Goal: Information Seeking & Learning: Learn about a topic

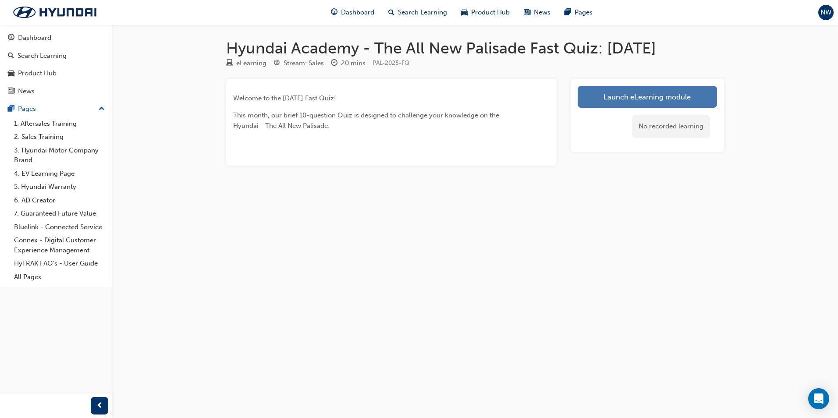
click at [626, 92] on link "Launch eLearning module" at bounding box center [647, 97] width 139 height 22
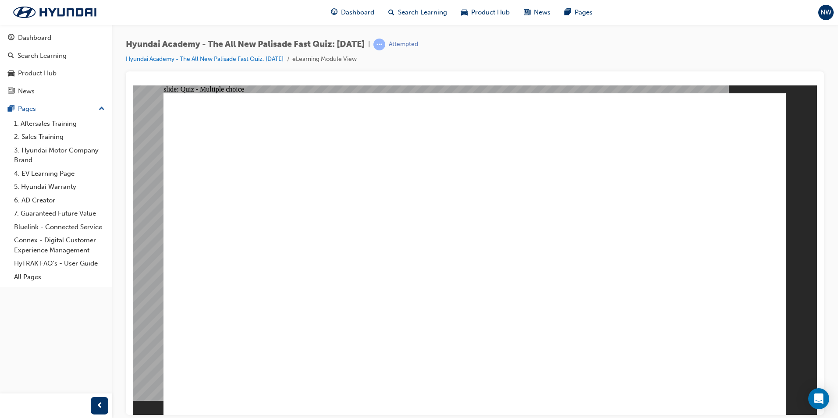
radio input "true"
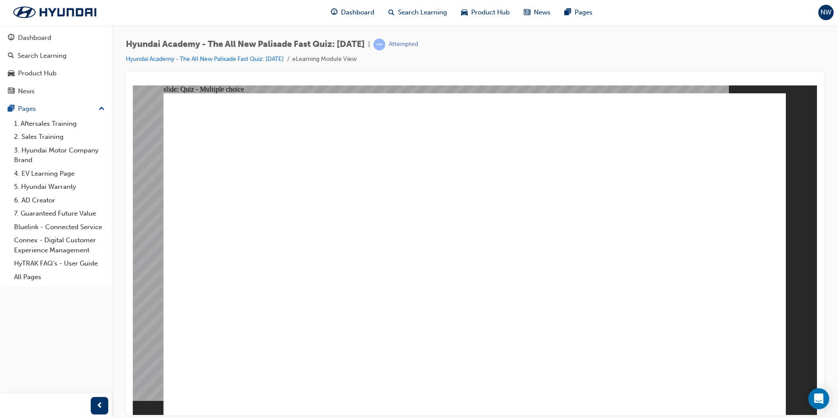
radio input "true"
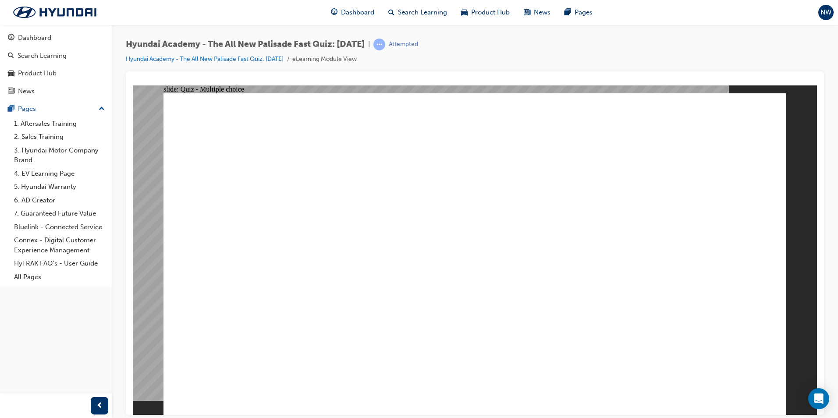
radio input "true"
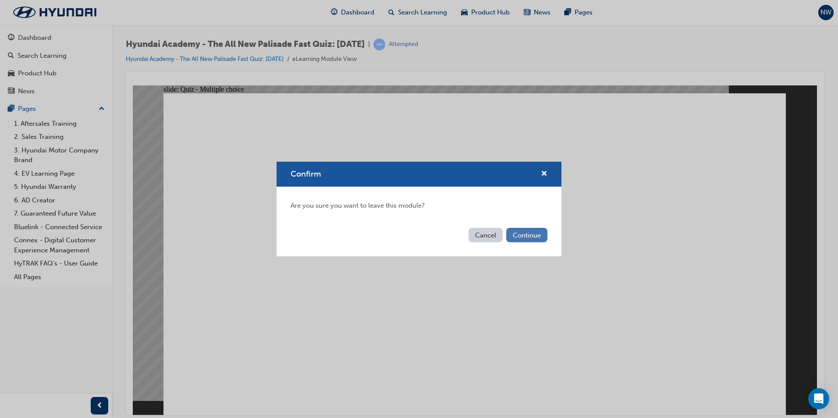
click at [528, 242] on button "Continue" at bounding box center [526, 235] width 41 height 14
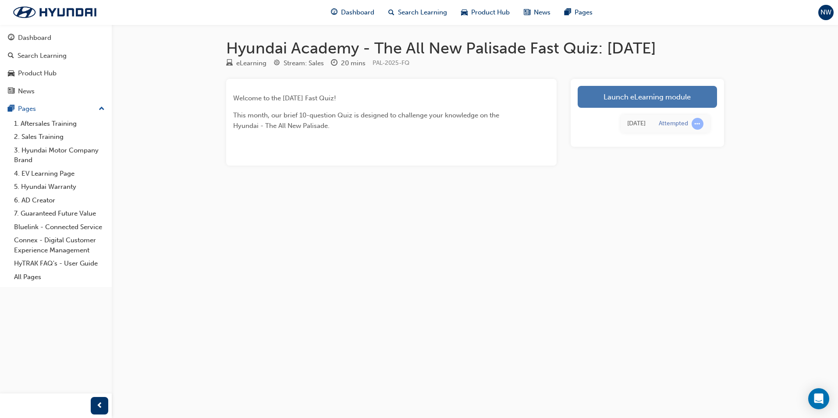
click at [645, 93] on link "Launch eLearning module" at bounding box center [647, 97] width 139 height 22
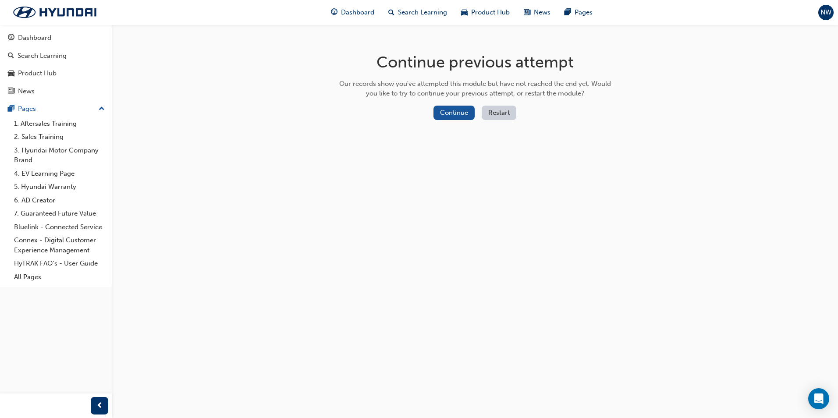
click at [502, 114] on button "Restart" at bounding box center [499, 113] width 35 height 14
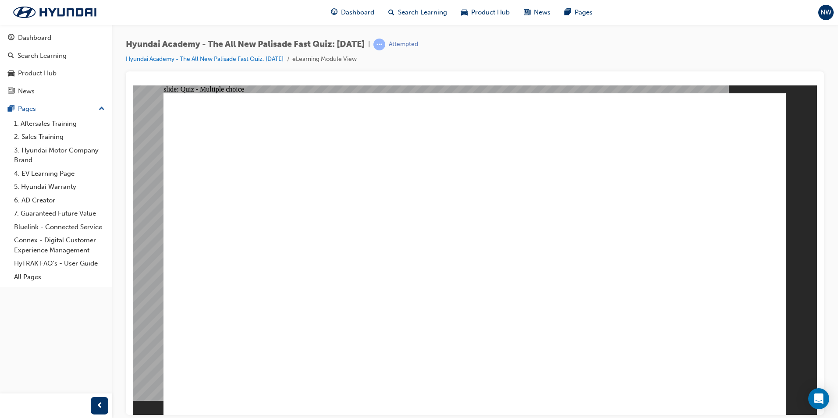
radio input "true"
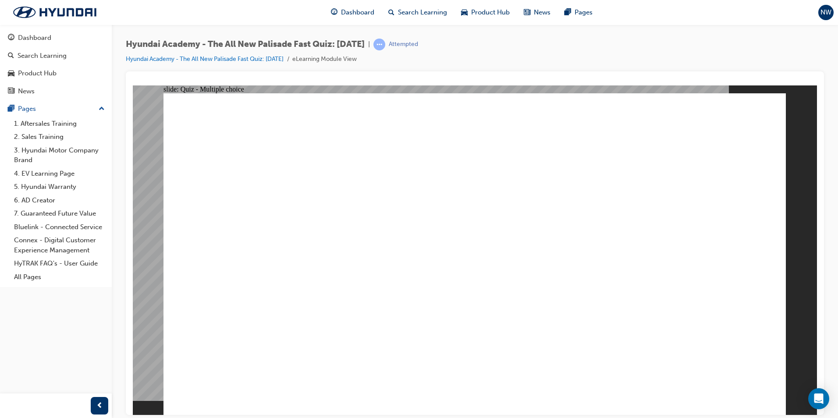
radio input "true"
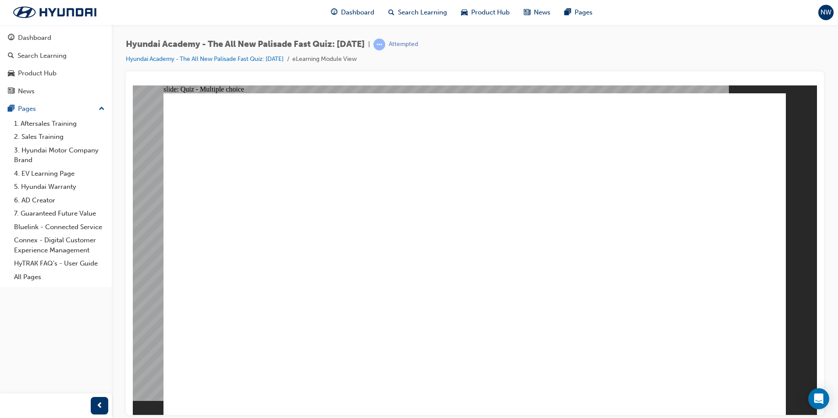
radio input "true"
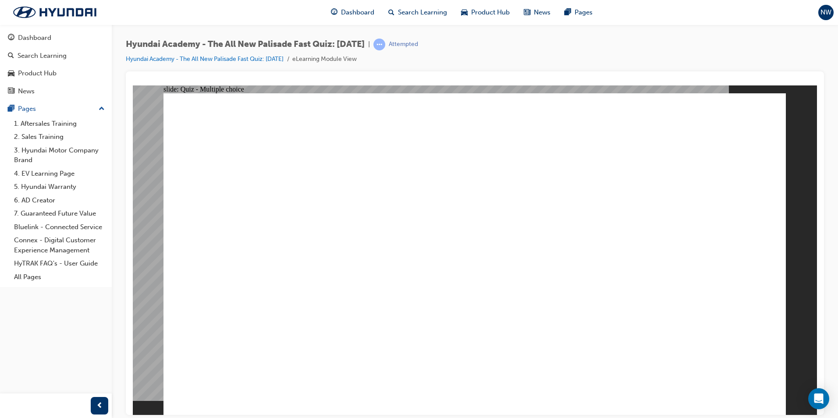
checkbox input "true"
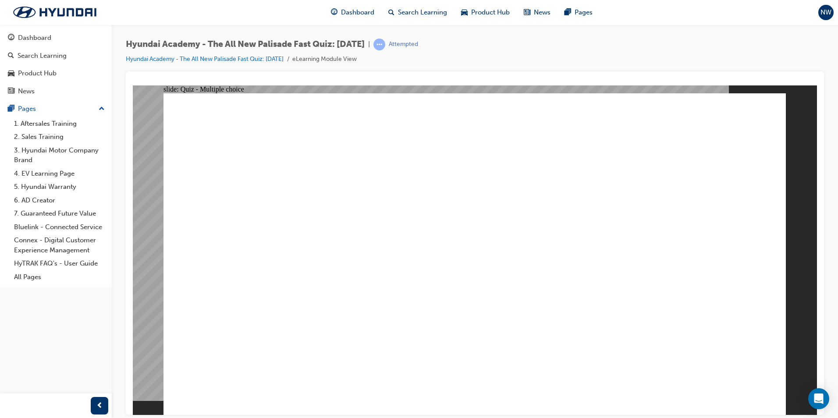
checkbox input "true"
checkbox input "false"
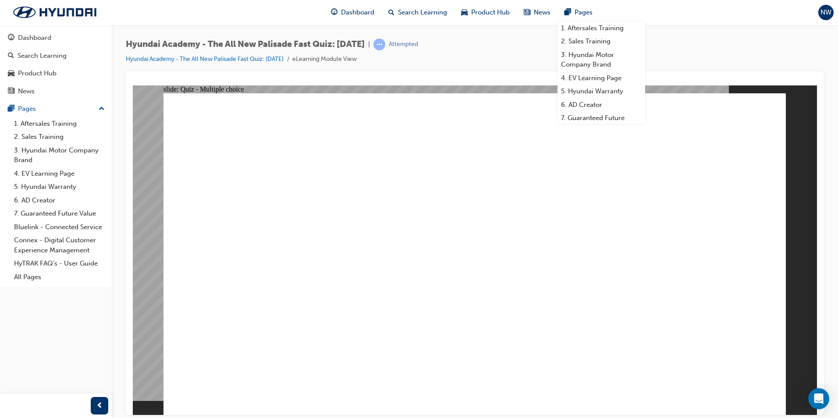
checkbox input "false"
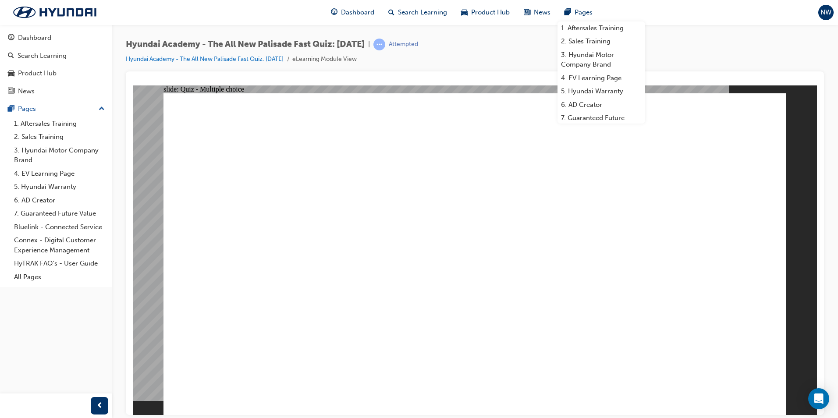
checkbox input "true"
drag, startPoint x: 378, startPoint y: 402, endPoint x: 400, endPoint y: 360, distance: 48.0
checkbox input "true"
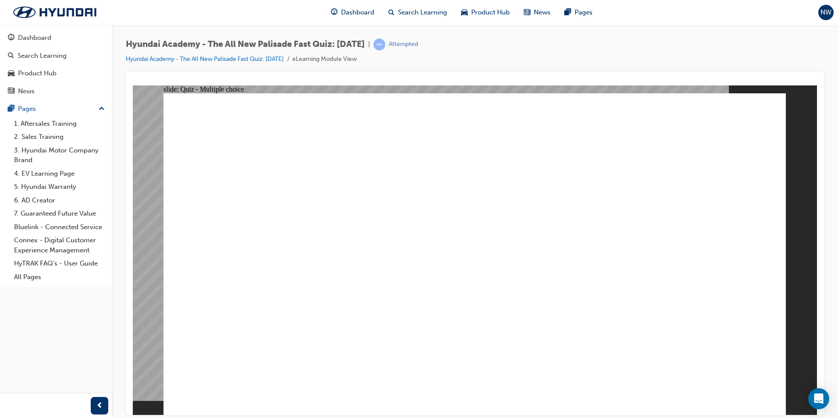
checkbox input "true"
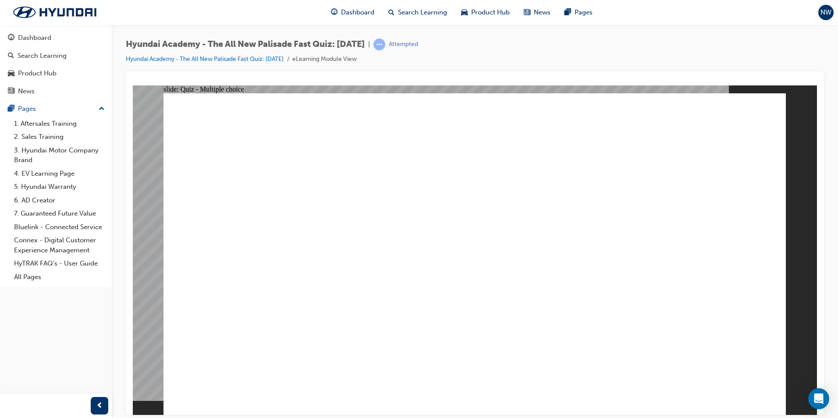
radio input "true"
drag, startPoint x: 513, startPoint y: 366, endPoint x: 515, endPoint y: 376, distance: 9.9
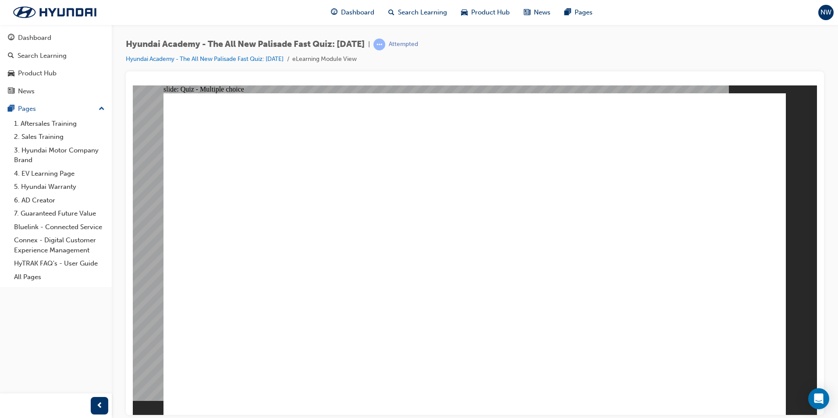
radio input "true"
radio input "false"
radio input "true"
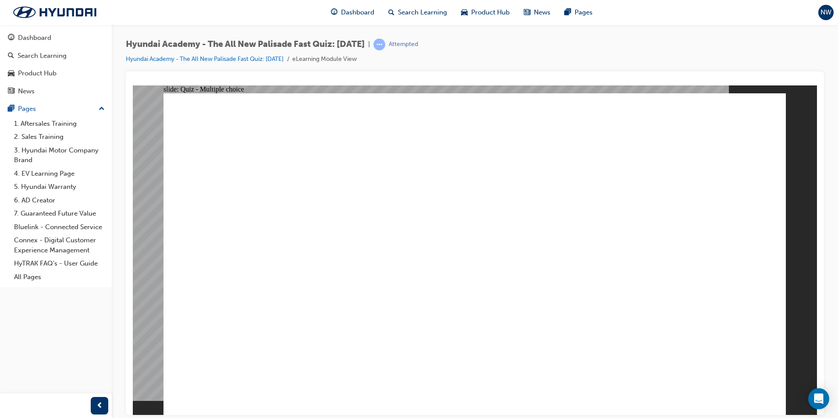
radio input "true"
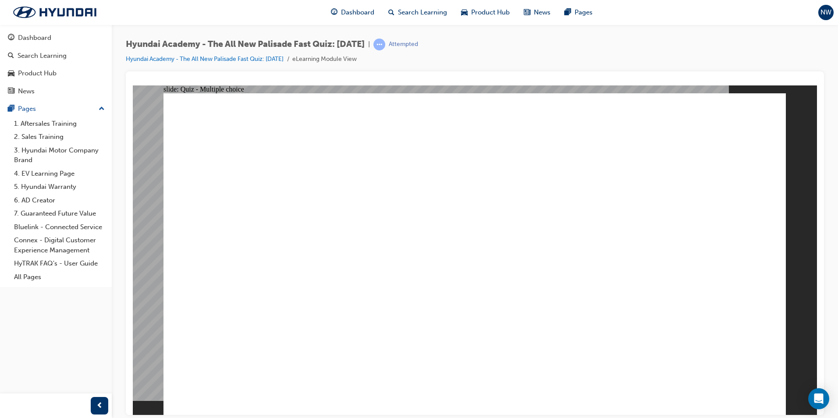
checkbox input "true"
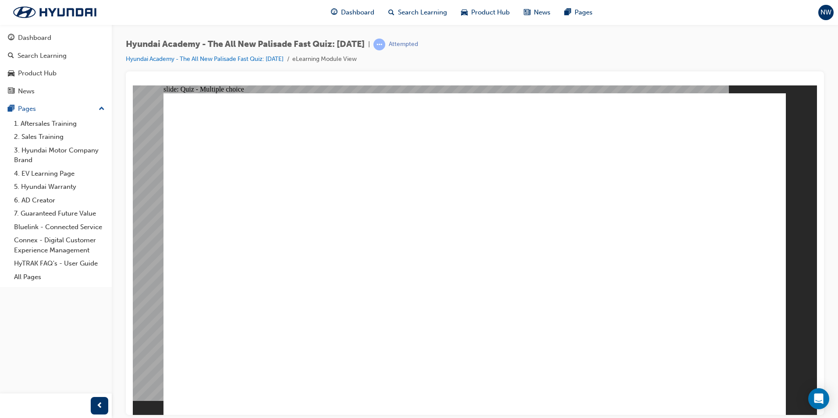
checkbox input "false"
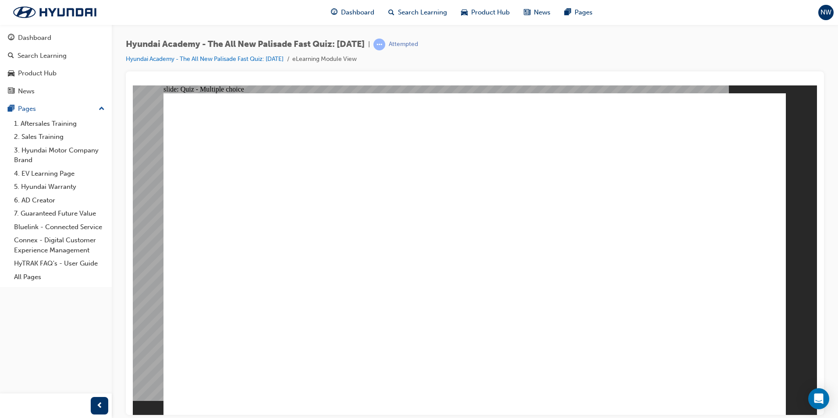
checkbox input "false"
checkbox input "true"
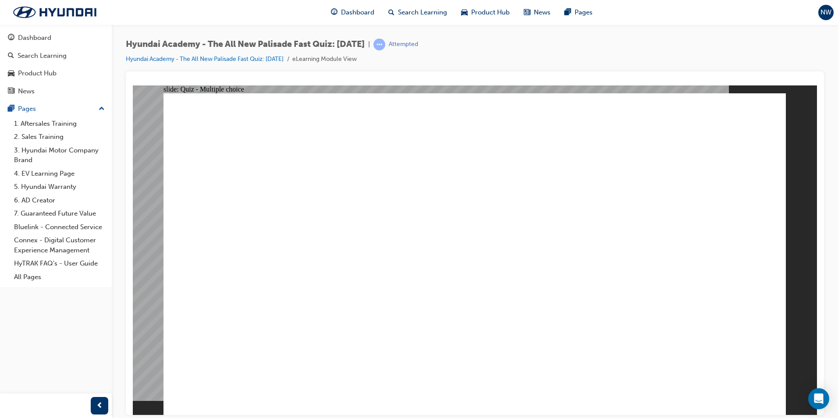
checkbox input "true"
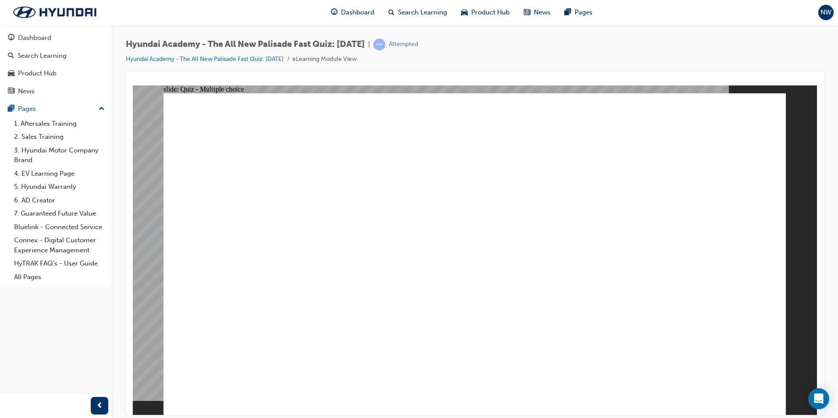
checkbox input "true"
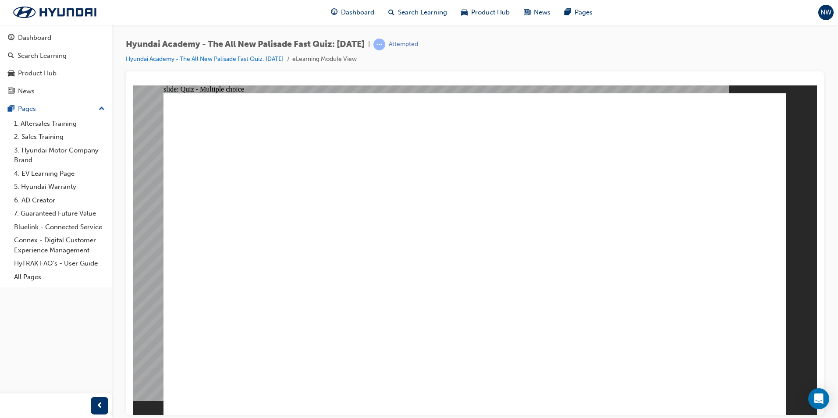
drag, startPoint x: 352, startPoint y: 261, endPoint x: 349, endPoint y: 237, distance: 24.3
radio input "true"
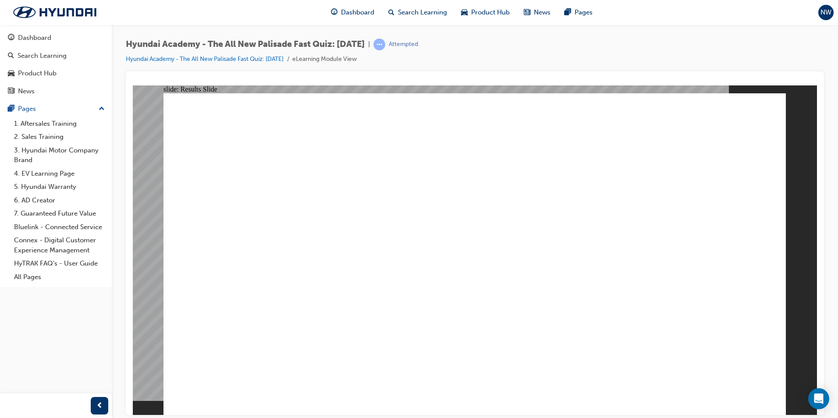
radio input "true"
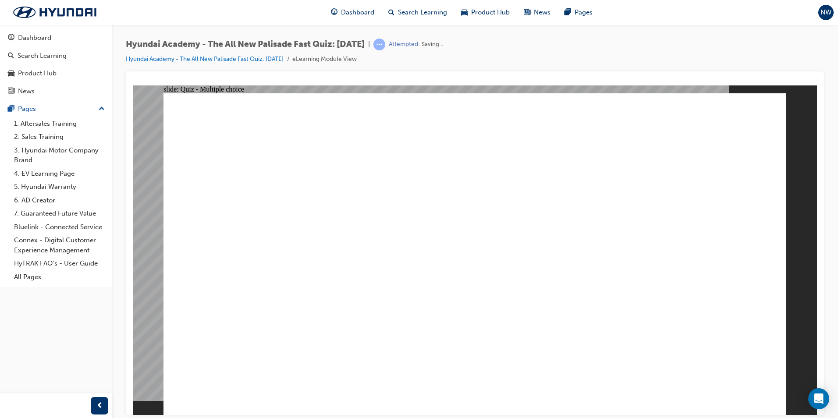
radio input "true"
drag, startPoint x: 735, startPoint y: 395, endPoint x: 733, endPoint y: 379, distance: 15.9
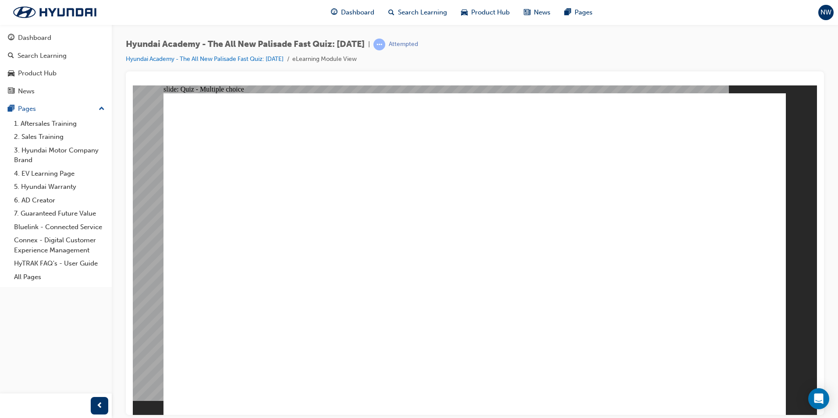
radio input "true"
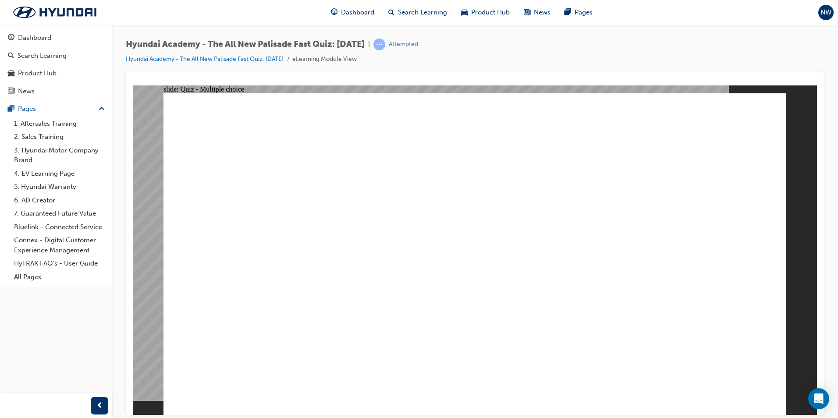
radio input "true"
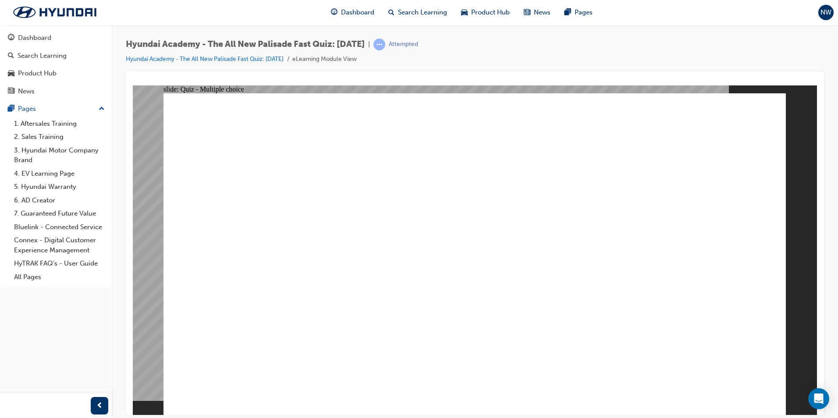
checkbox input "true"
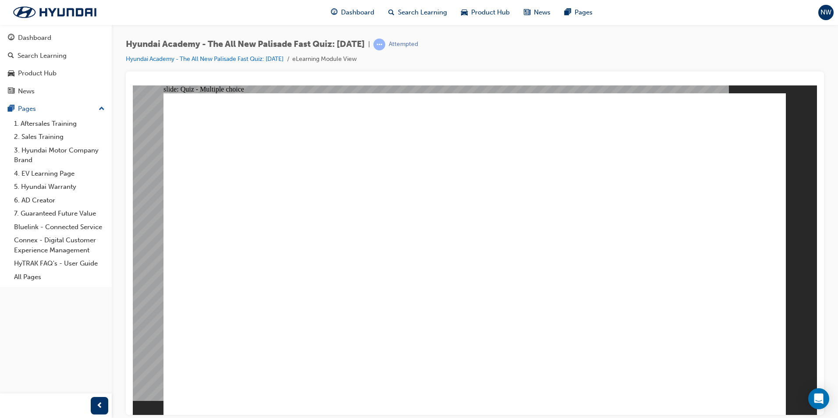
checkbox input "true"
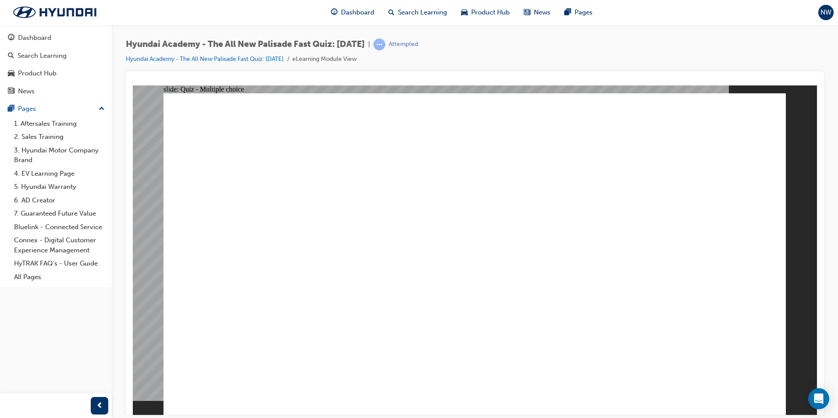
radio input "true"
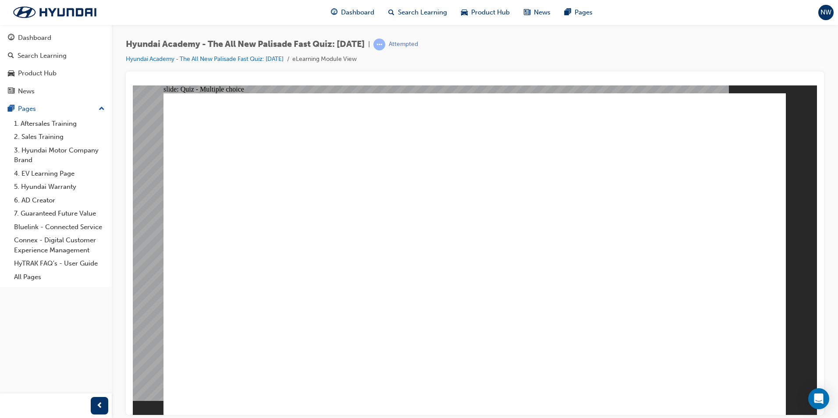
drag, startPoint x: 697, startPoint y: 375, endPoint x: 708, endPoint y: 373, distance: 11.1
checkbox input "true"
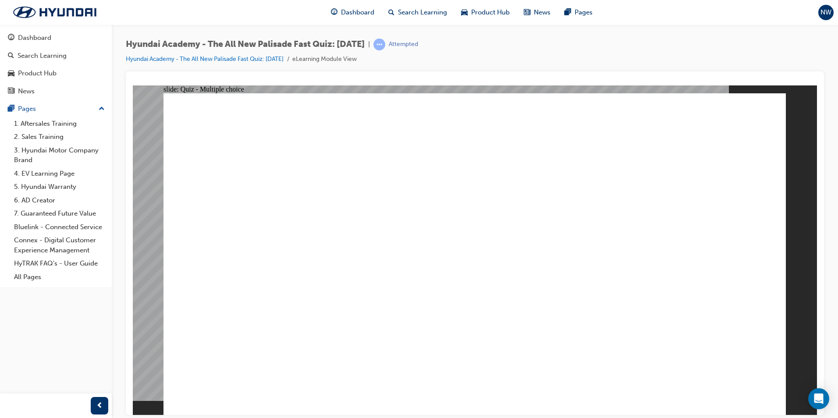
checkbox input "true"
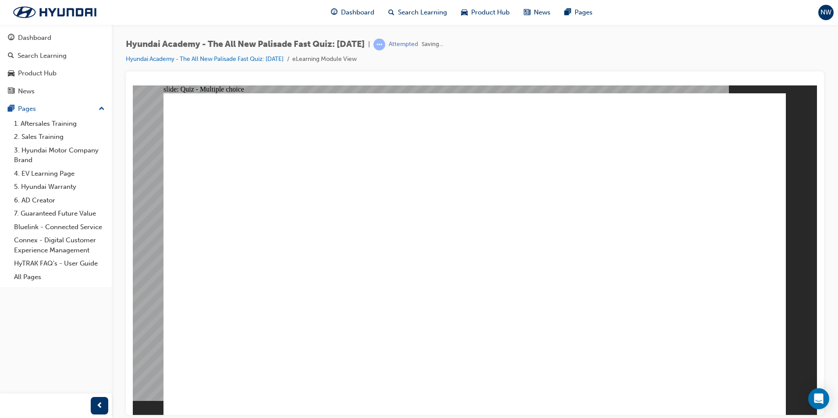
checkbox input "true"
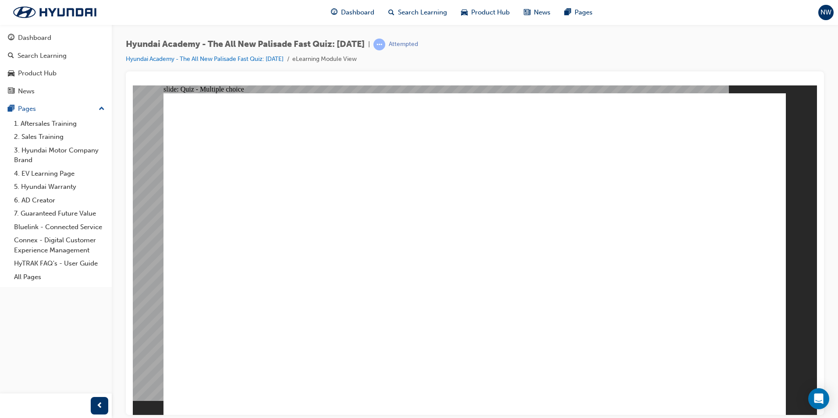
checkbox input "true"
radio input "true"
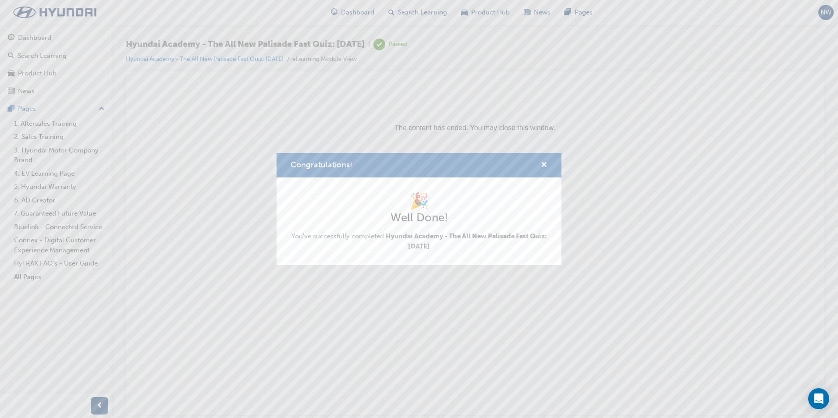
drag, startPoint x: 352, startPoint y: 262, endPoint x: 486, endPoint y: 347, distance: 158.7
drag, startPoint x: 486, startPoint y: 347, endPoint x: 545, endPoint y: 164, distance: 192.0
click at [545, 164] on span "cross-icon" at bounding box center [544, 166] width 7 height 8
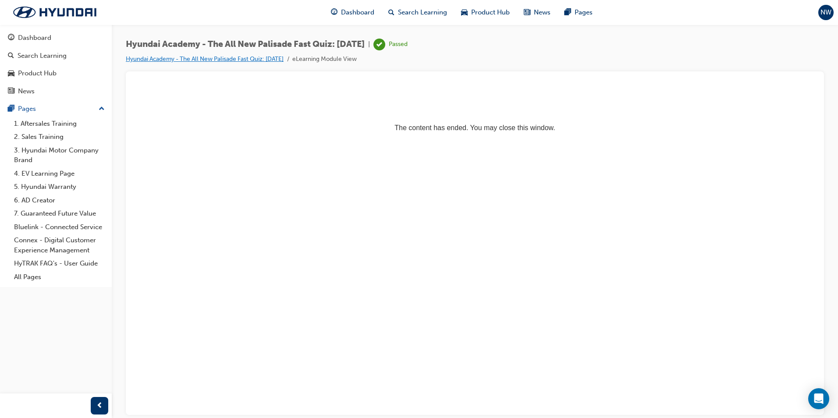
click at [250, 60] on link "Hyundai Academy - The All New Palisade Fast Quiz: [DATE]" at bounding box center [205, 58] width 158 height 7
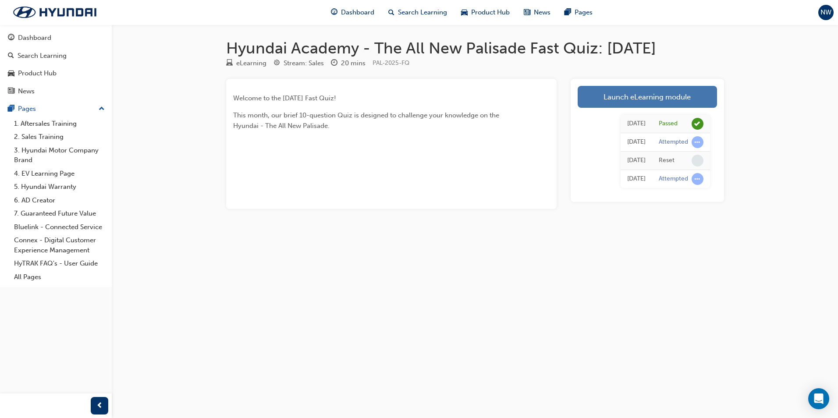
click at [686, 95] on link "Launch eLearning module" at bounding box center [647, 97] width 139 height 22
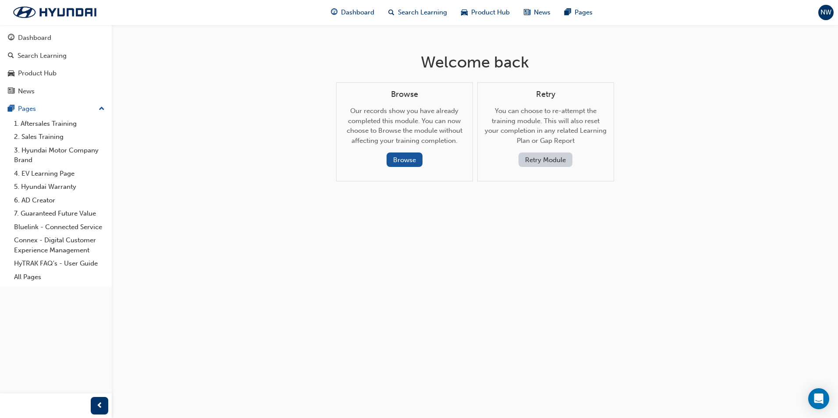
click at [545, 159] on button "Retry Module" at bounding box center [546, 160] width 54 height 14
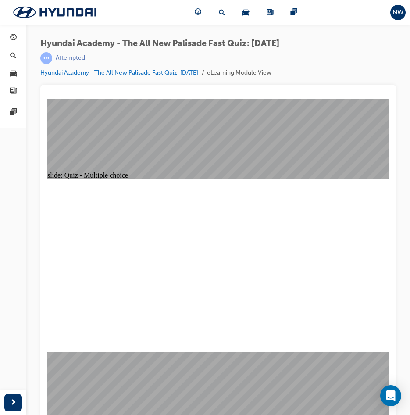
drag, startPoint x: 199, startPoint y: 253, endPoint x: 202, endPoint y: 259, distance: 6.5
radio input "true"
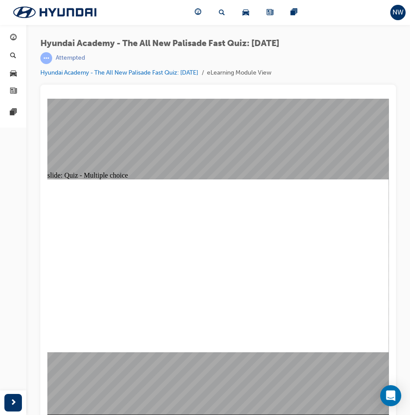
radio input "true"
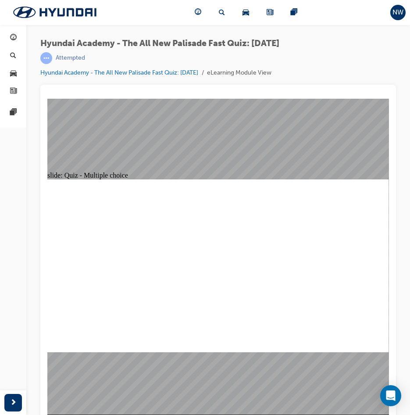
radio input "true"
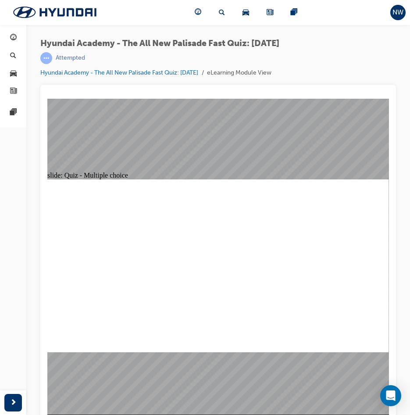
radio input "true"
drag, startPoint x: 375, startPoint y: 341, endPoint x: 373, endPoint y: 337, distance: 5.5
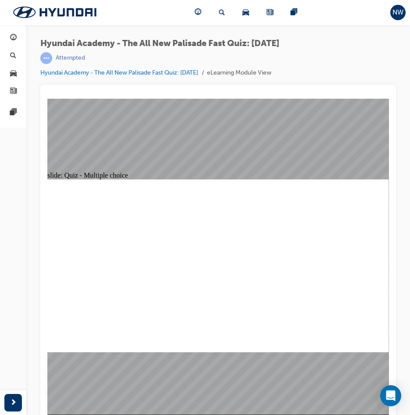
checkbox input "true"
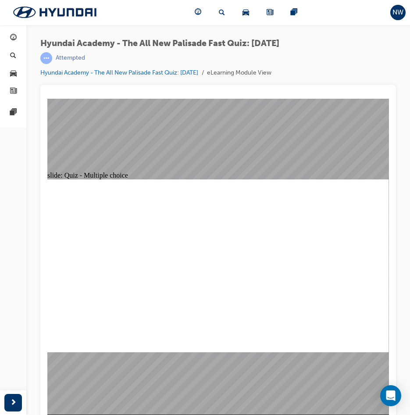
checkbox input "true"
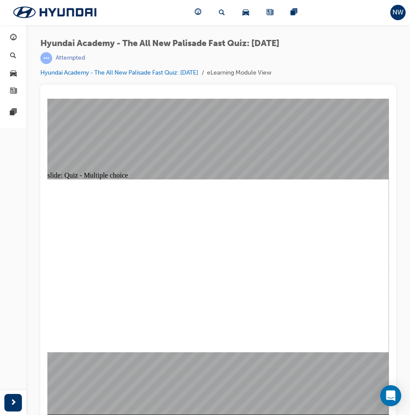
drag, startPoint x: 223, startPoint y: 294, endPoint x: 462, endPoint y: 344, distance: 244.1
radio input "true"
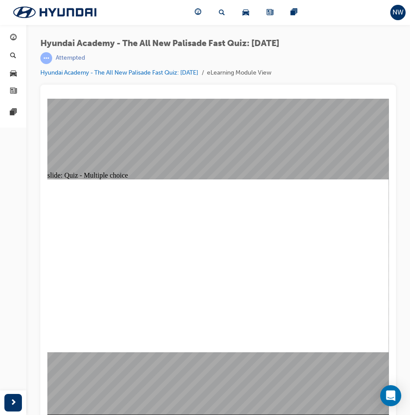
radio input "true"
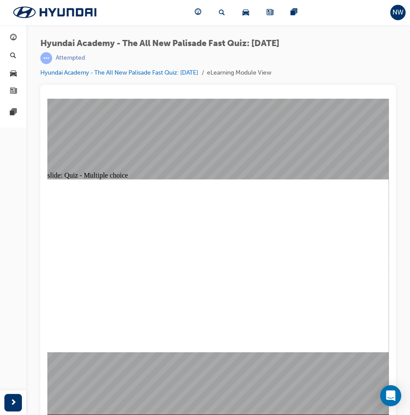
checkbox input "true"
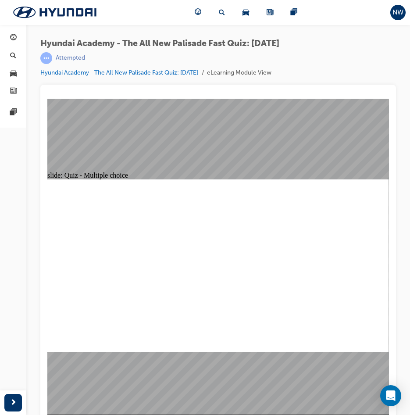
checkbox input "true"
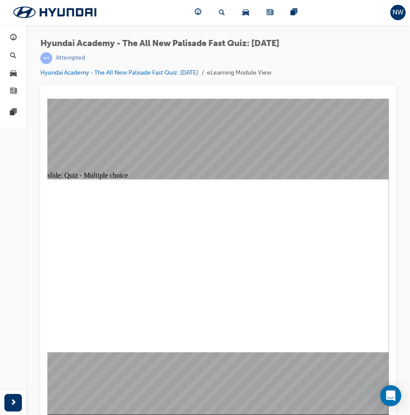
checkbox input "true"
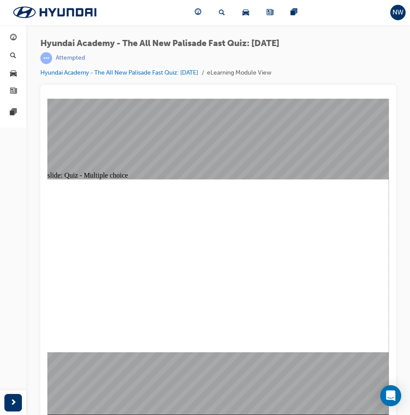
radio input "true"
